Goal: Information Seeking & Learning: Learn about a topic

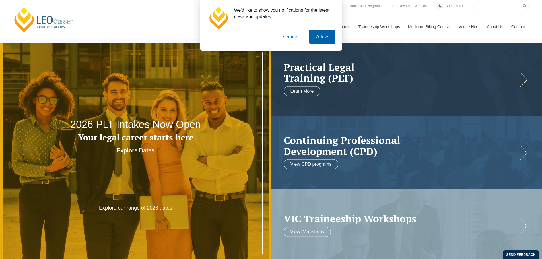
click at [321, 30] on button "Allow" at bounding box center [322, 37] width 26 height 14
